Goal: Information Seeking & Learning: Learn about a topic

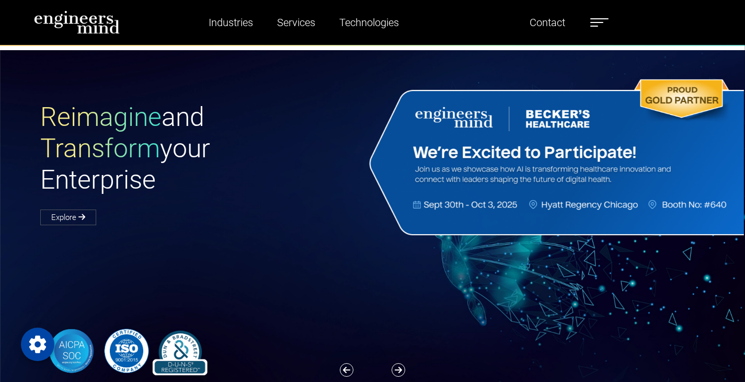
click at [584, 17] on ul "Industries Financial Services Healthcare Manufacturing Services Digital Transfo…" at bounding box center [397, 22] width 434 height 24
click at [596, 22] on span at bounding box center [596, 22] width 13 height 1
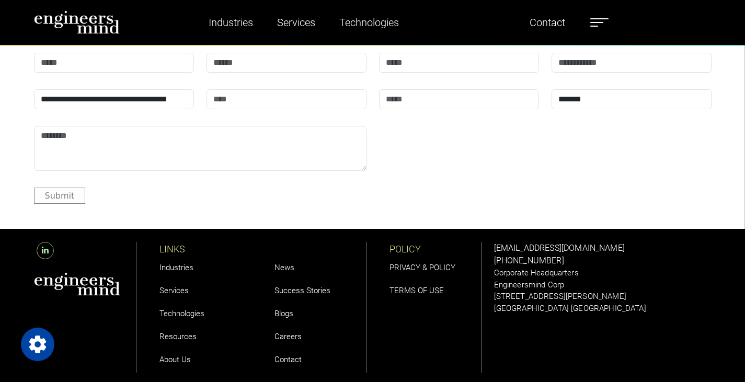
scroll to position [1750, 0]
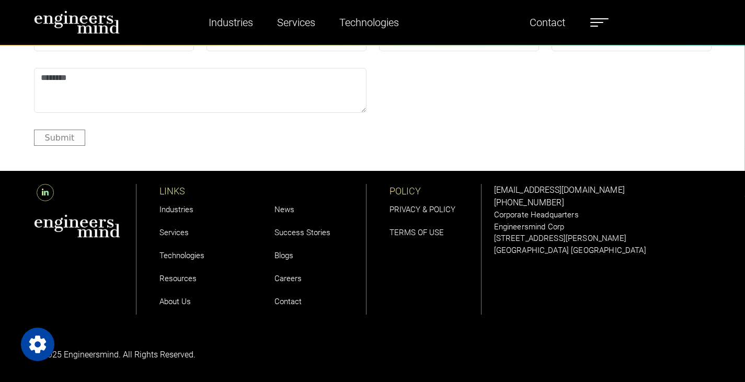
click at [289, 277] on link "Careers" at bounding box center [287, 278] width 27 height 9
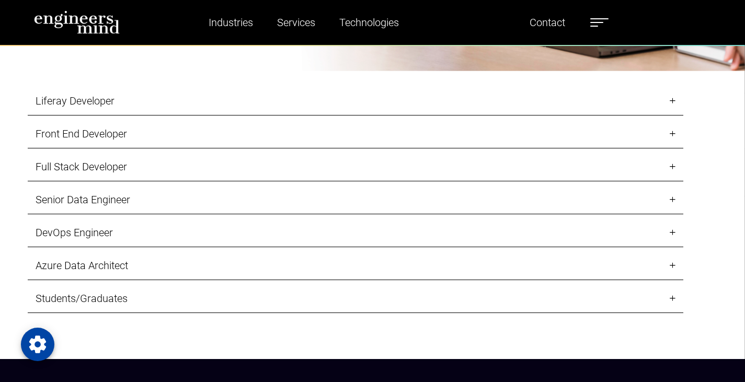
scroll to position [1081, 0]
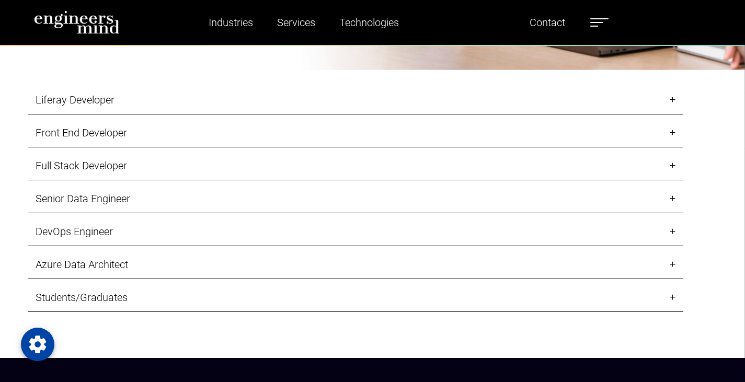
click at [211, 198] on link "Senior Data Engineer" at bounding box center [355, 198] width 655 height 29
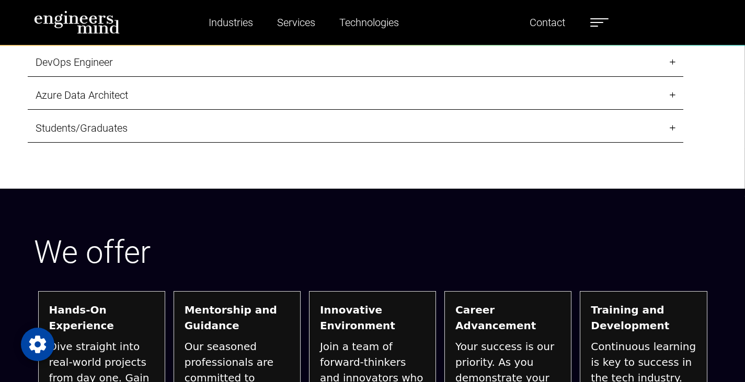
scroll to position [1886, 0]
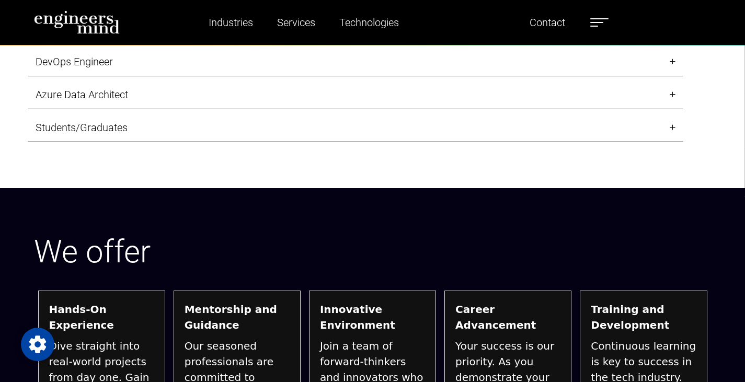
click at [211, 138] on link "Students/Graduates" at bounding box center [355, 127] width 655 height 29
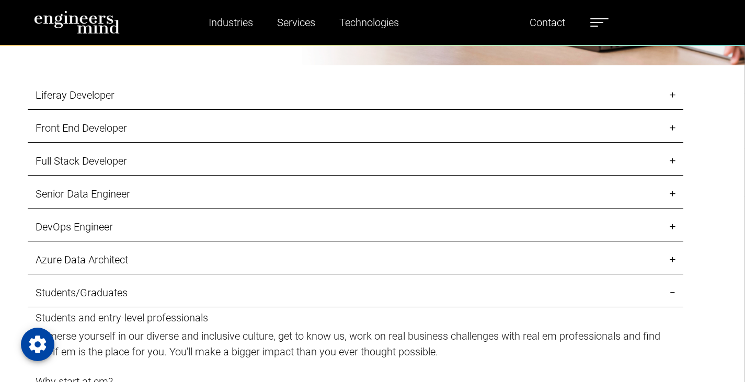
scroll to position [1084, 0]
